Goal: Task Accomplishment & Management: Manage account settings

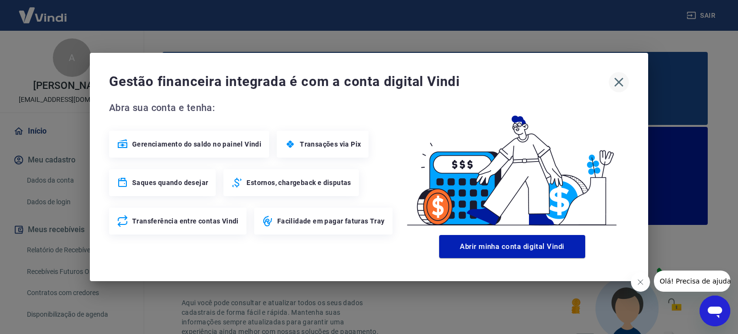
click at [622, 85] on icon "button" at bounding box center [619, 82] width 9 height 9
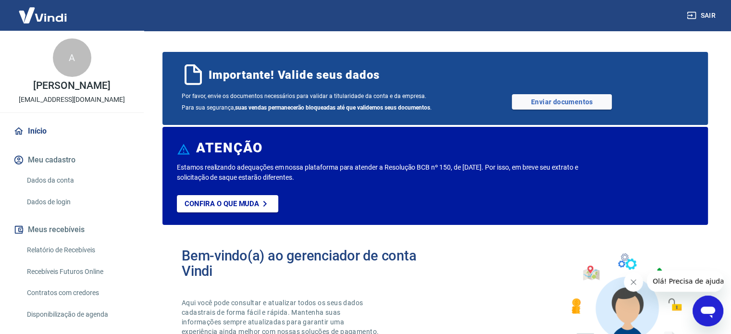
click at [59, 251] on link "Relatório de Recebíveis" at bounding box center [77, 250] width 109 height 20
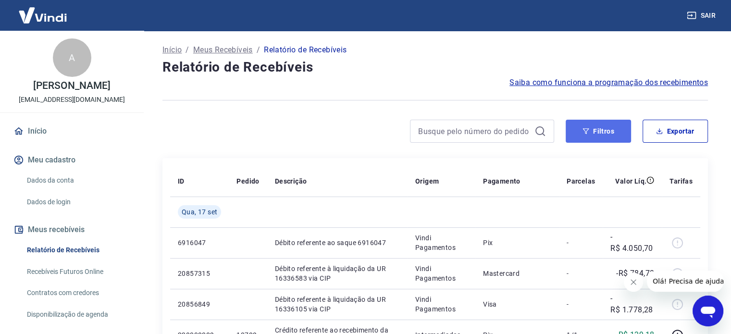
click at [606, 128] on button "Filtros" at bounding box center [598, 131] width 65 height 23
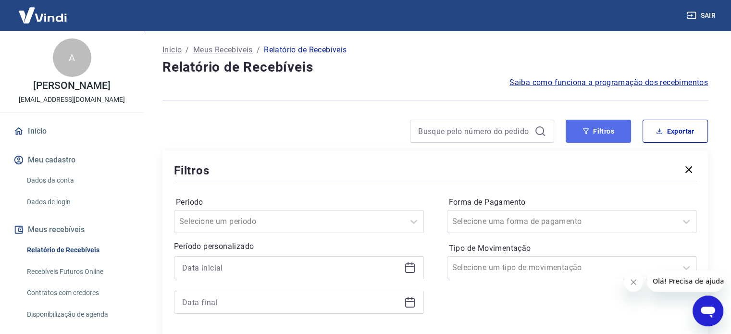
click at [590, 136] on button "Filtros" at bounding box center [598, 131] width 65 height 23
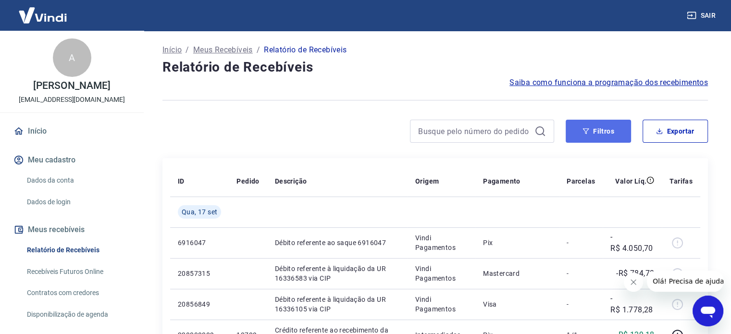
click at [598, 136] on button "Filtros" at bounding box center [598, 131] width 65 height 23
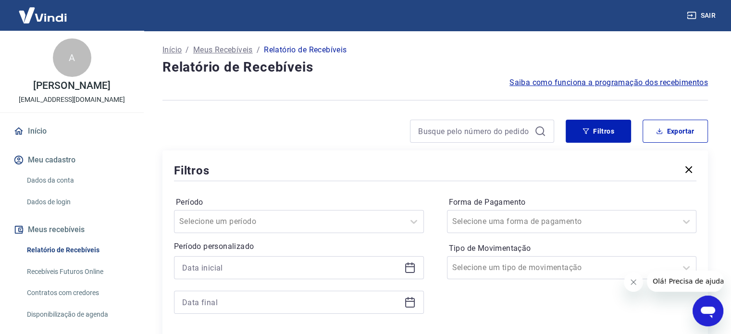
click at [415, 261] on div at bounding box center [299, 267] width 250 height 23
click at [408, 271] on icon at bounding box center [410, 268] width 12 height 12
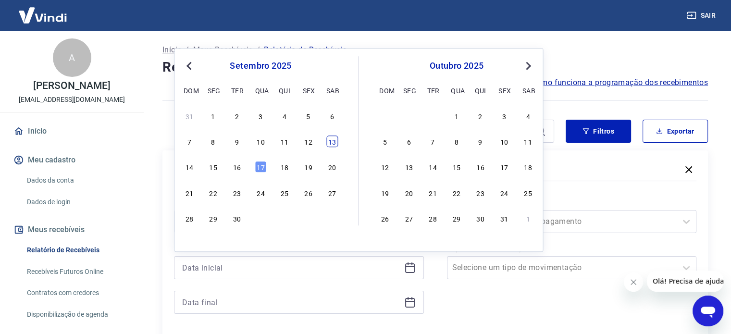
click at [328, 144] on div "13" at bounding box center [332, 142] width 12 height 12
type input "[DATE]"
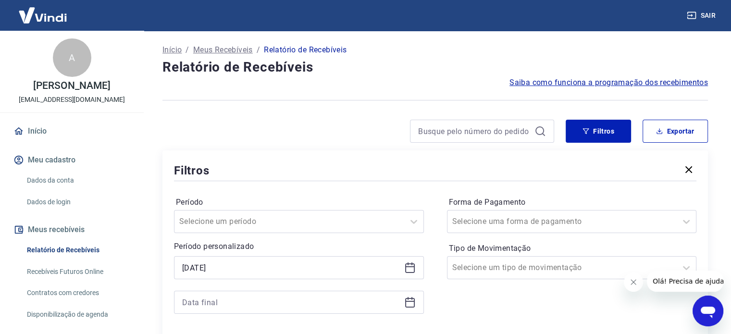
click at [411, 300] on icon at bounding box center [410, 303] width 12 height 12
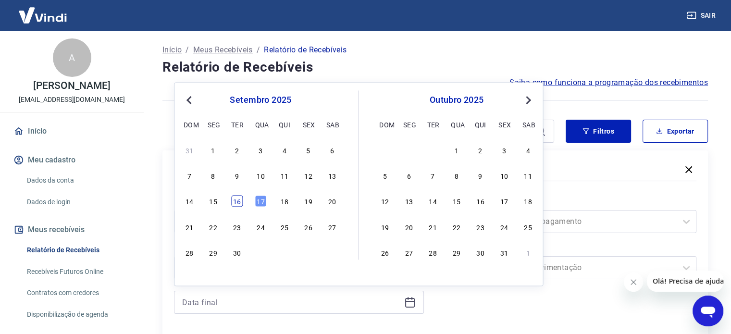
click at [235, 201] on div "16" at bounding box center [237, 202] width 12 height 12
type input "[DATE]"
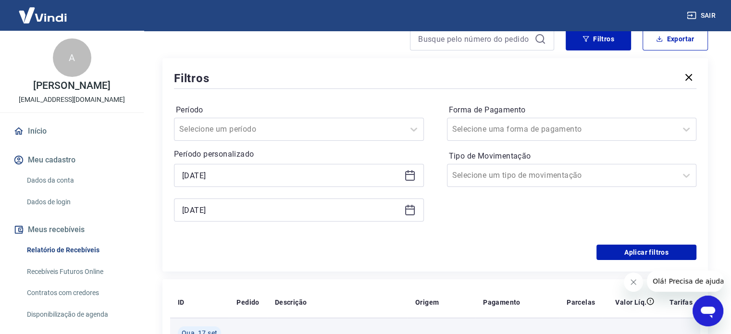
scroll to position [144, 0]
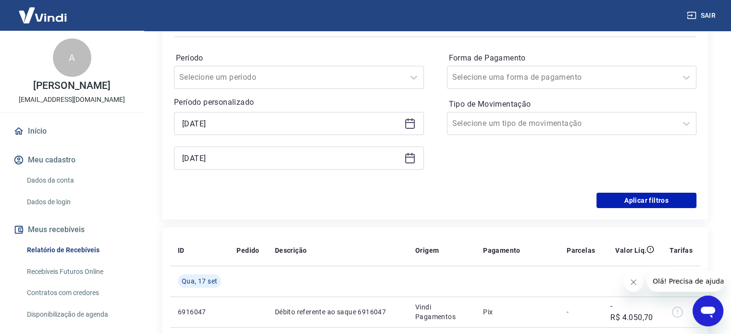
click at [630, 283] on icon "Fechar mensagem da empresa" at bounding box center [634, 282] width 8 height 8
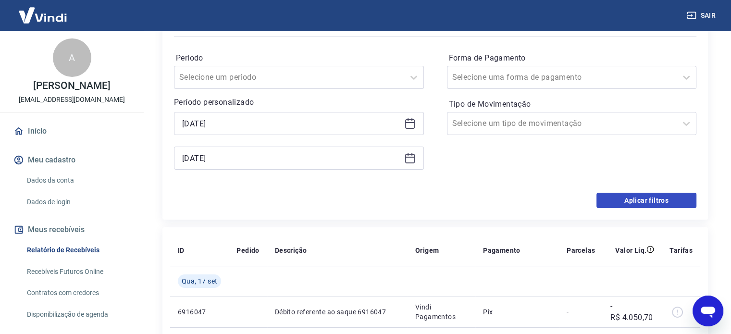
click at [646, 196] on button "Aplicar filtros" at bounding box center [647, 200] width 100 height 15
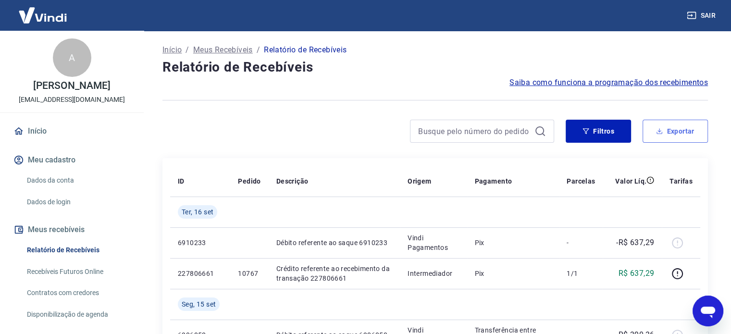
click at [665, 137] on button "Exportar" at bounding box center [675, 131] width 65 height 23
type input "[DATE]"
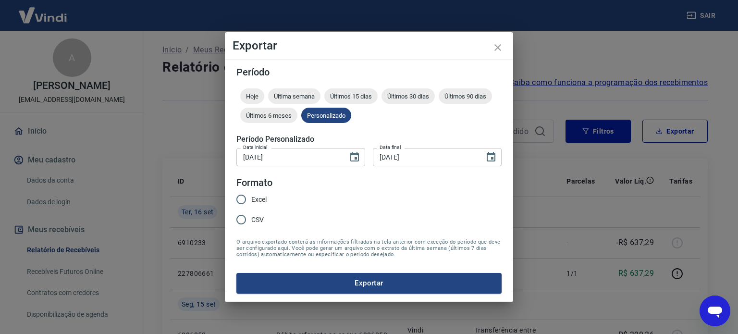
click at [257, 199] on span "Excel" at bounding box center [258, 200] width 15 height 10
click at [251, 199] on input "Excel" at bounding box center [241, 199] width 20 height 20
radio input "true"
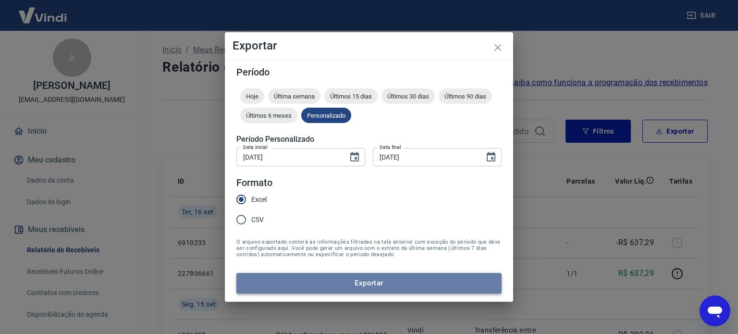
click at [348, 288] on button "Exportar" at bounding box center [369, 283] width 265 height 20
